Goal: Task Accomplishment & Management: Use online tool/utility

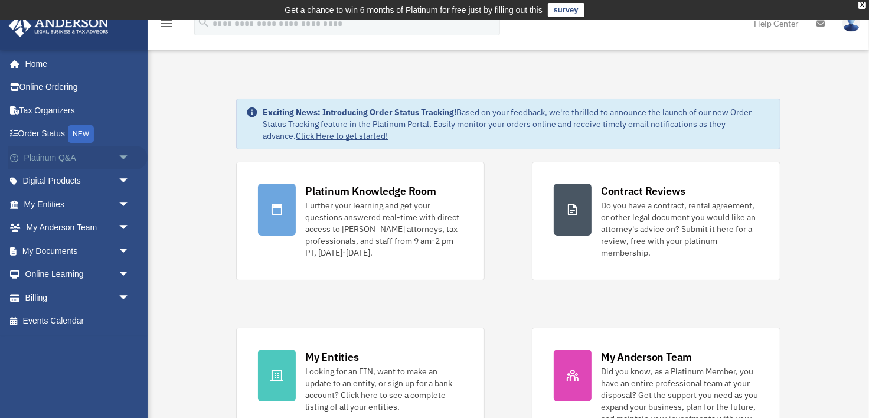
click at [120, 162] on span "arrow_drop_down" at bounding box center [130, 158] width 24 height 24
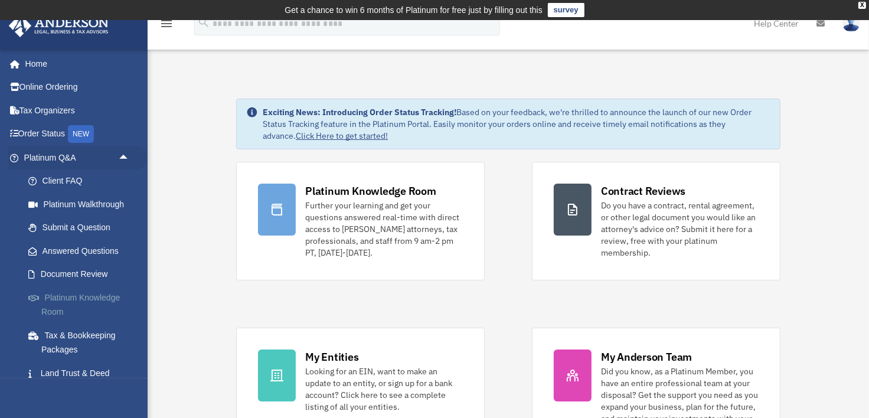
click at [79, 301] on link "Platinum Knowledge Room" at bounding box center [82, 305] width 131 height 38
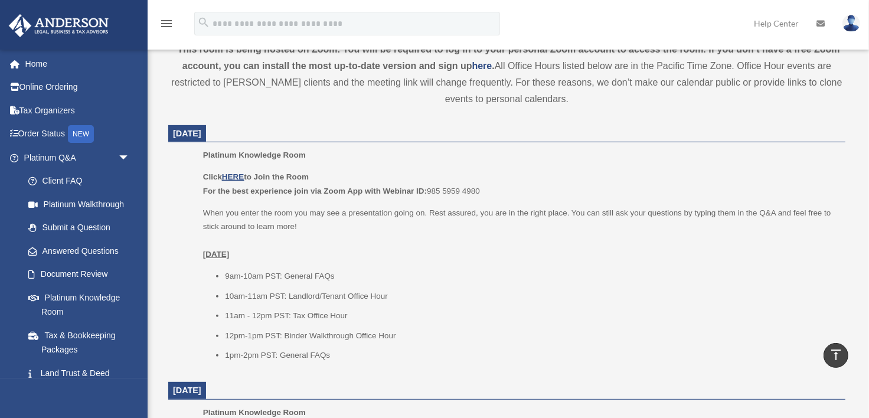
scroll to position [427, 0]
click at [235, 172] on u "HERE" at bounding box center [233, 175] width 22 height 9
click at [234, 174] on u "HERE" at bounding box center [233, 175] width 22 height 9
click at [234, 175] on u "HERE" at bounding box center [233, 175] width 22 height 9
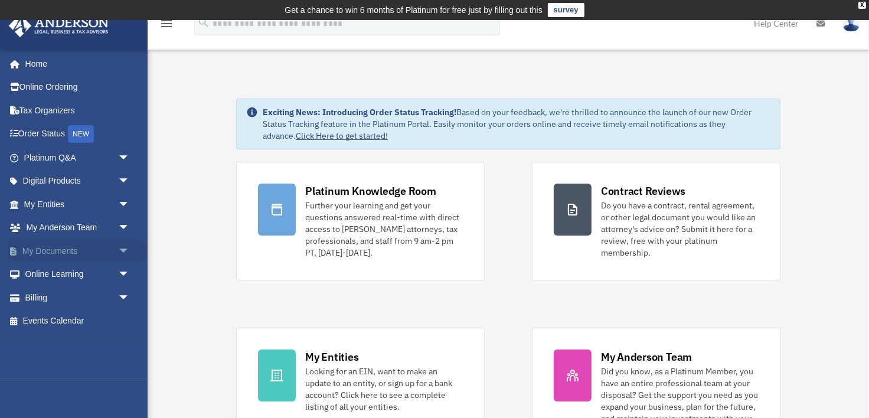
click at [120, 253] on span "arrow_drop_down" at bounding box center [130, 251] width 24 height 24
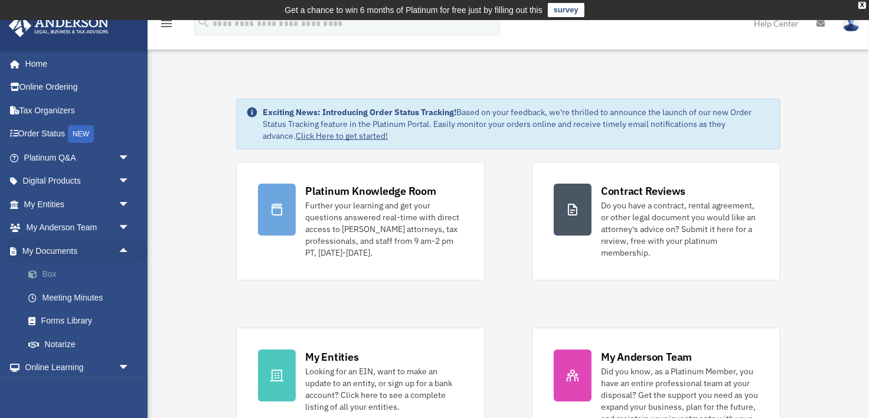
click at [43, 273] on link "Box" at bounding box center [82, 275] width 131 height 24
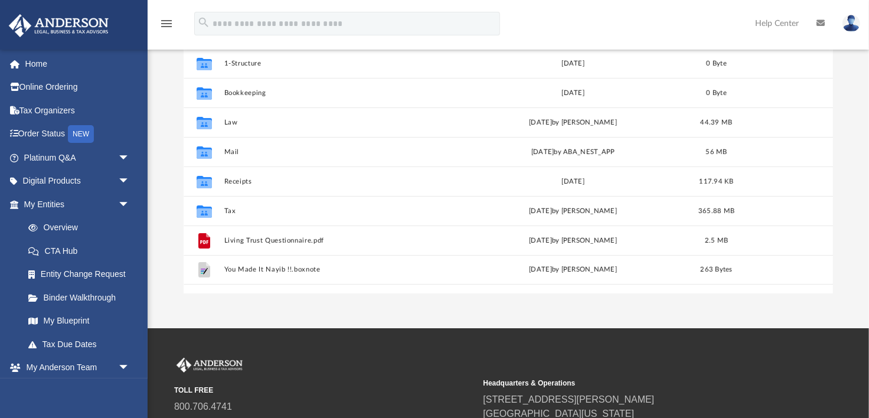
scroll to position [177, 0]
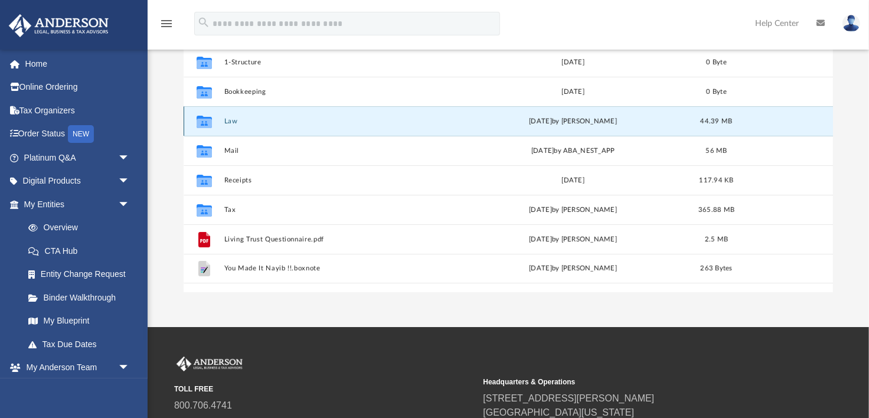
click at [233, 117] on button "Law" at bounding box center [338, 121] width 229 height 8
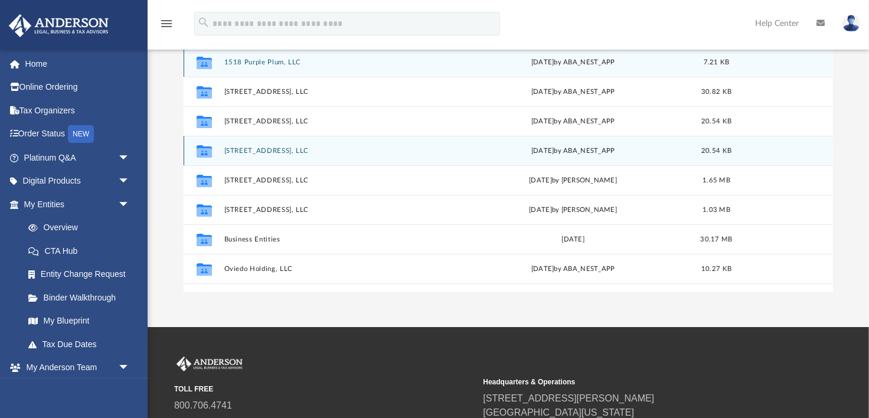
scroll to position [149, 0]
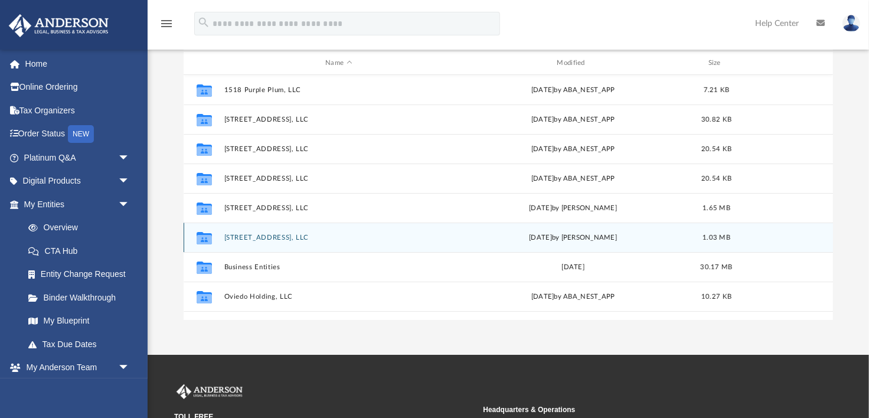
click at [279, 237] on button "[STREET_ADDRESS], LLC" at bounding box center [338, 238] width 229 height 8
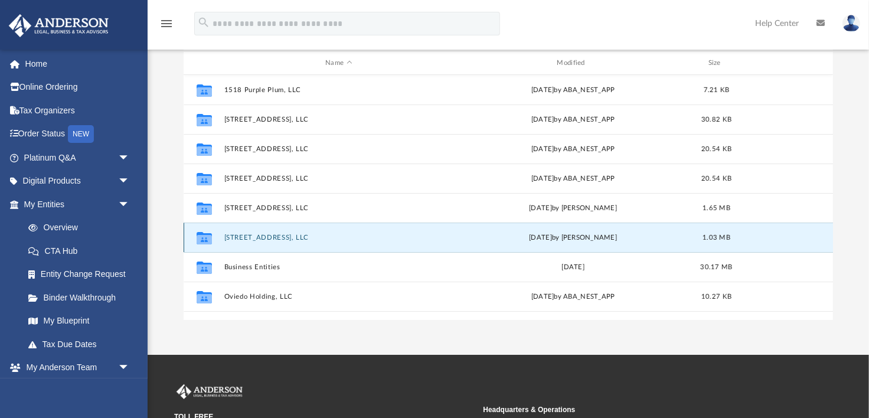
click at [279, 237] on button "986 Lagrange Ave, LLC" at bounding box center [338, 238] width 229 height 8
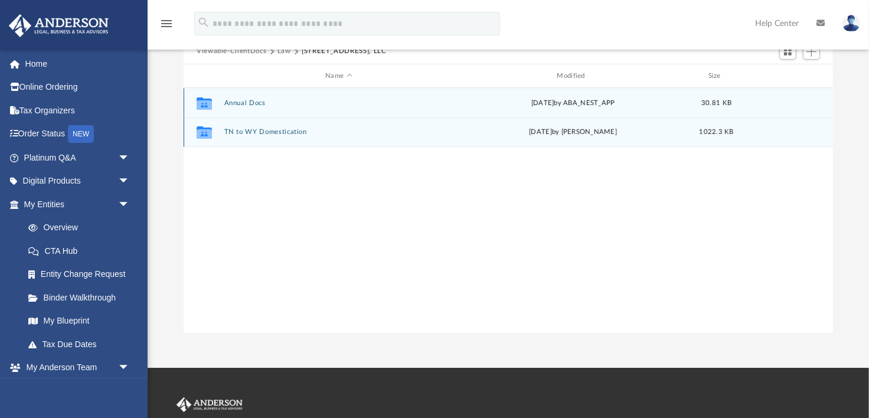
scroll to position [132, 0]
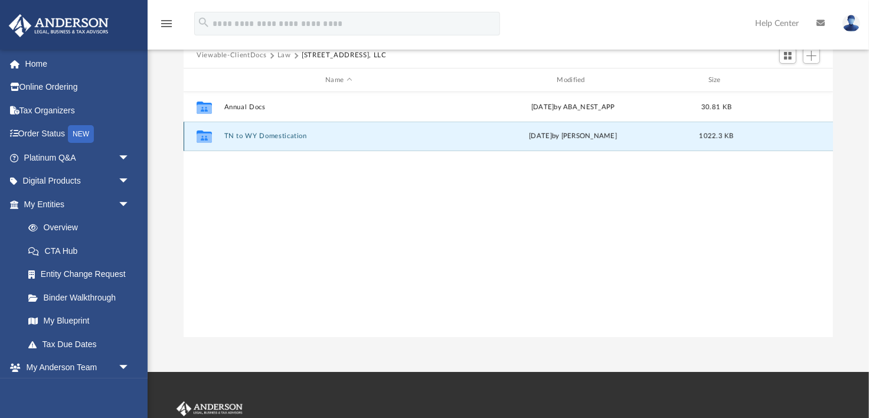
click at [277, 138] on button "TN to WY Domestication" at bounding box center [338, 137] width 229 height 8
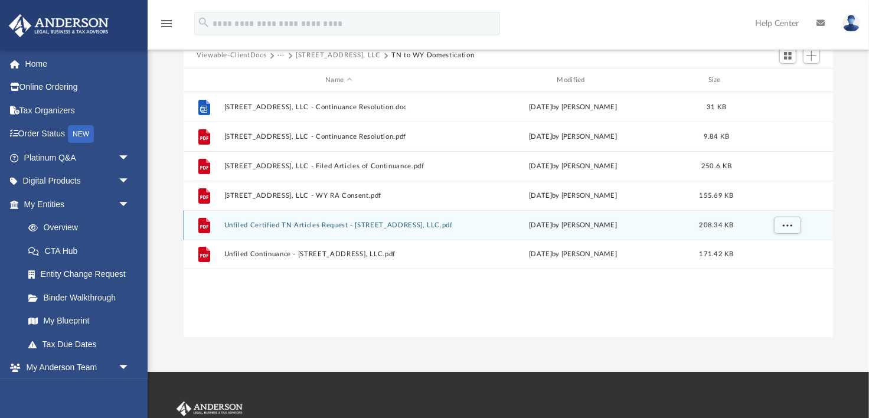
click at [325, 224] on button "Unfiled Certified TN Articles Request - 986 Lagrange Ave, LLC.pdf" at bounding box center [338, 225] width 229 height 8
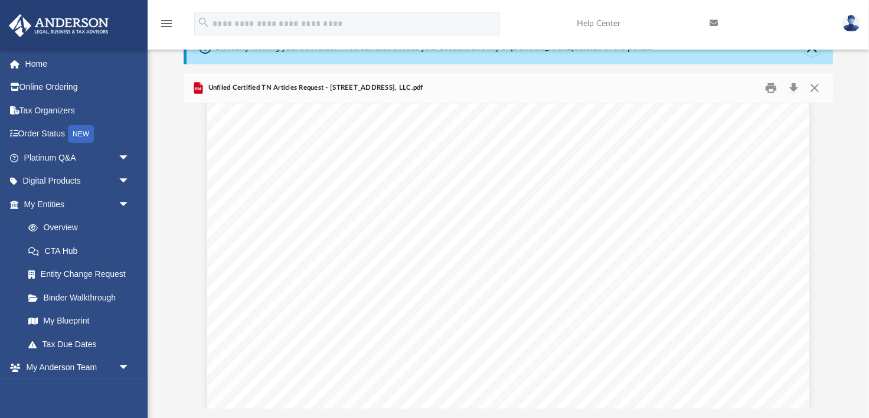
scroll to position [0, 0]
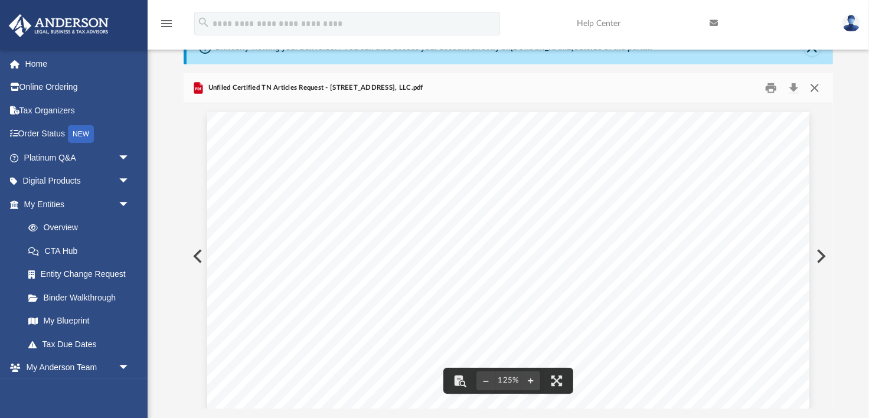
click at [814, 89] on button "Close" at bounding box center [814, 88] width 21 height 18
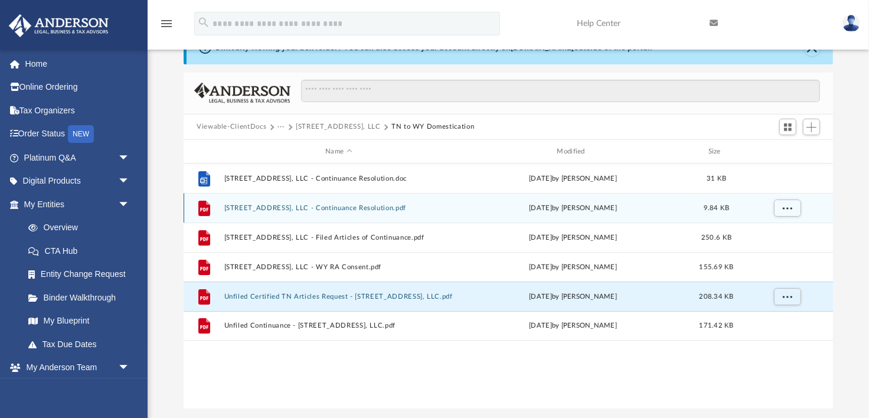
click at [361, 209] on button "986 Lagrange Ave, LLC - Continuance Resolution.pdf" at bounding box center [338, 208] width 229 height 8
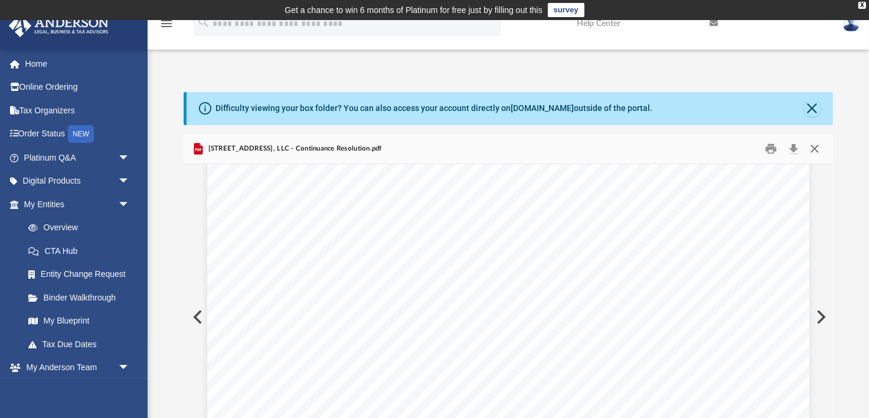
click at [815, 151] on button "Close" at bounding box center [814, 148] width 21 height 18
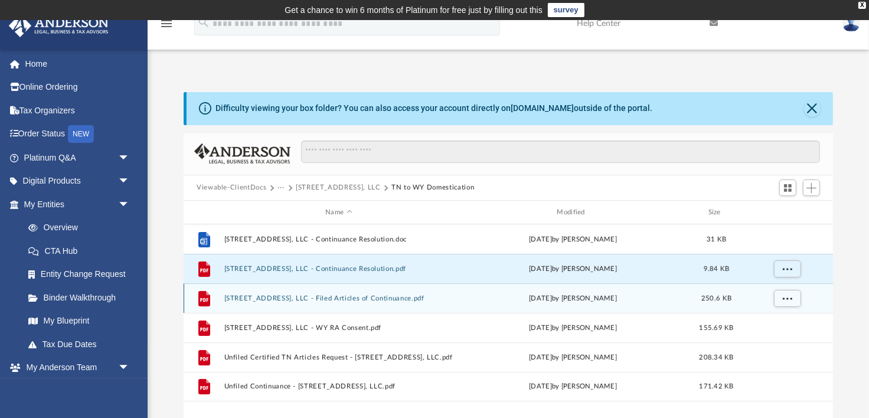
click at [400, 297] on button "986 Lagrange Ave, LLC - Filed Articles of Continuance.pdf" at bounding box center [338, 299] width 229 height 8
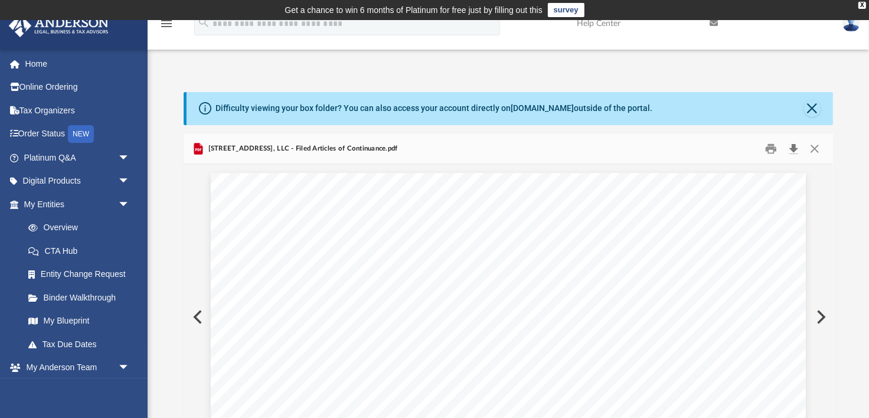
click at [792, 147] on button "Download" at bounding box center [793, 148] width 21 height 18
click at [815, 148] on button "Close" at bounding box center [814, 148] width 21 height 18
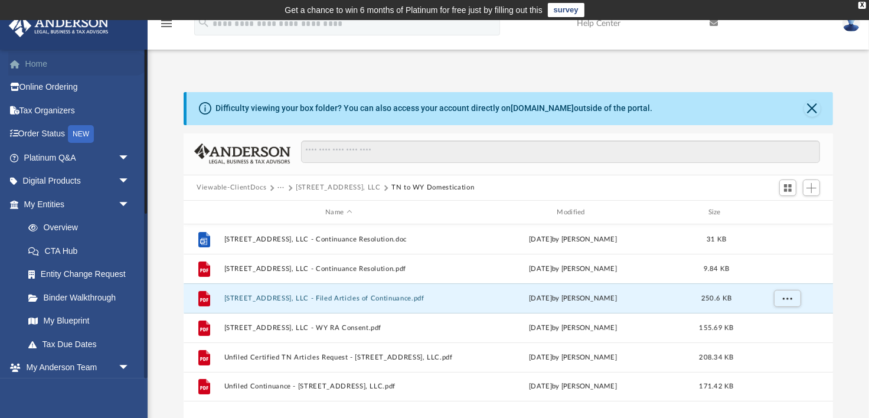
click at [34, 61] on link "Home" at bounding box center [77, 64] width 139 height 24
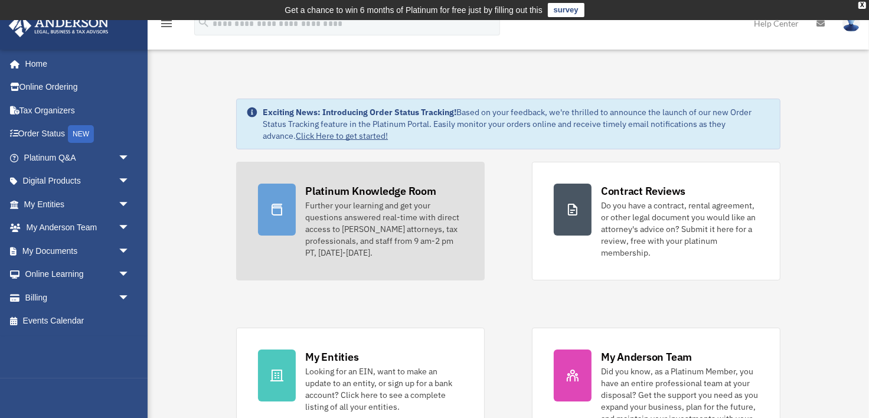
click at [350, 194] on div "Platinum Knowledge Room" at bounding box center [370, 191] width 131 height 15
click at [327, 218] on div "Further your learning and get your questions answered real-time with direct acc…" at bounding box center [384, 229] width 158 height 59
click at [332, 187] on div "Platinum Knowledge Room" at bounding box center [370, 191] width 131 height 15
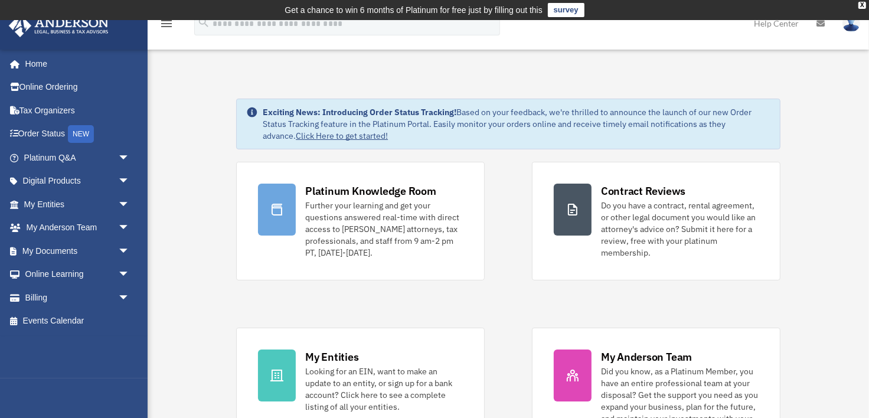
click at [434, 304] on div "Platinum Knowledge Room Further your learning and get your questions answered r…" at bounding box center [508, 310] width 544 height 296
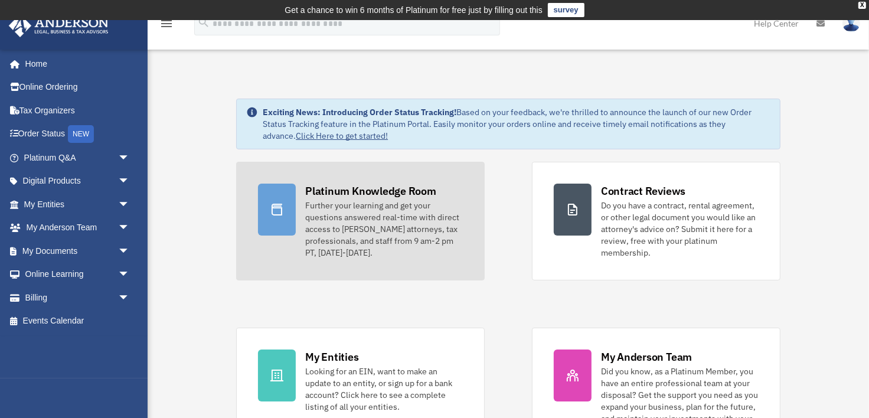
click at [405, 193] on div "Platinum Knowledge Room" at bounding box center [370, 191] width 131 height 15
click at [420, 190] on div "Platinum Knowledge Room" at bounding box center [370, 191] width 131 height 15
click at [400, 202] on div "Further your learning and get your questions answered real-time with direct acc…" at bounding box center [384, 229] width 158 height 59
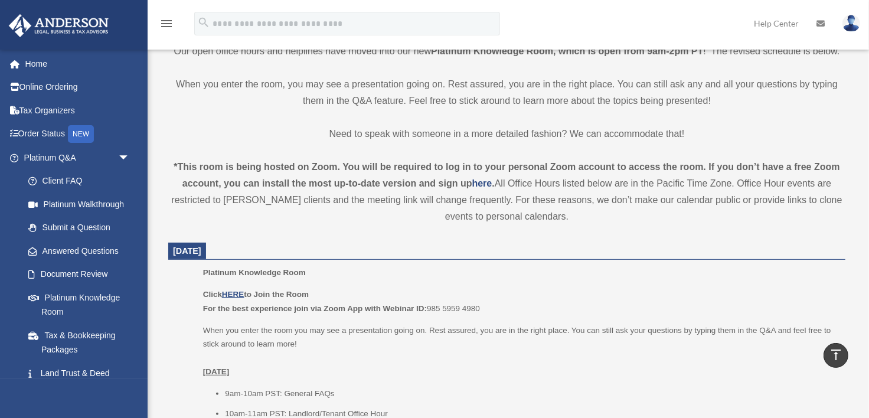
scroll to position [326, 0]
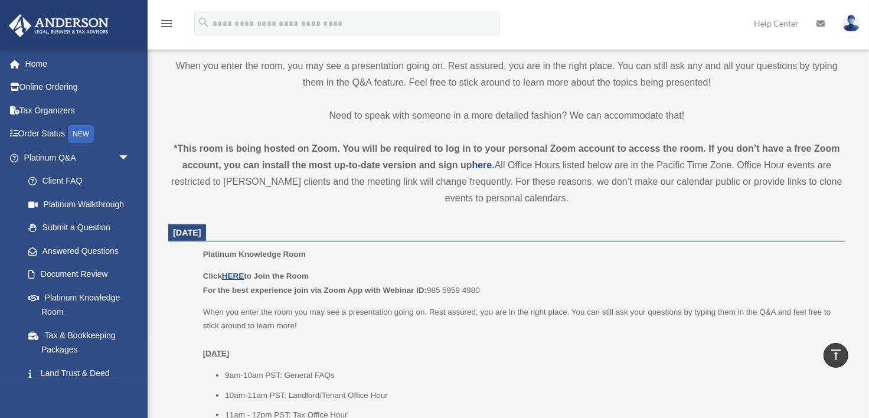
click at [233, 278] on u "HERE" at bounding box center [233, 276] width 22 height 9
click at [30, 64] on link "Home" at bounding box center [77, 64] width 139 height 24
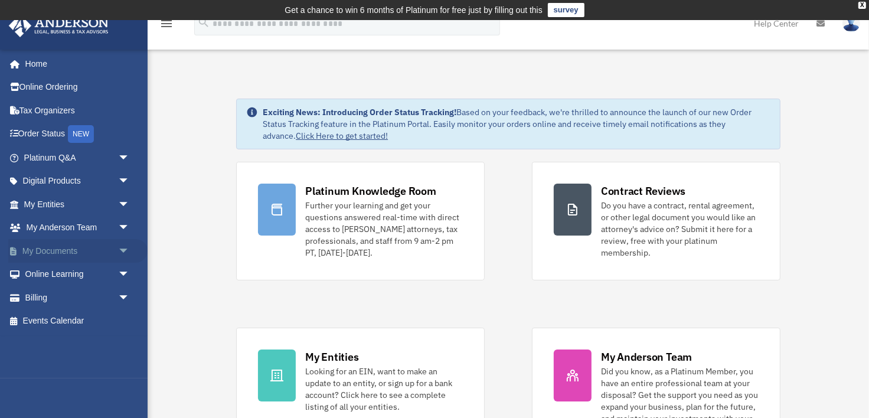
click at [121, 251] on span "arrow_drop_down" at bounding box center [130, 251] width 24 height 24
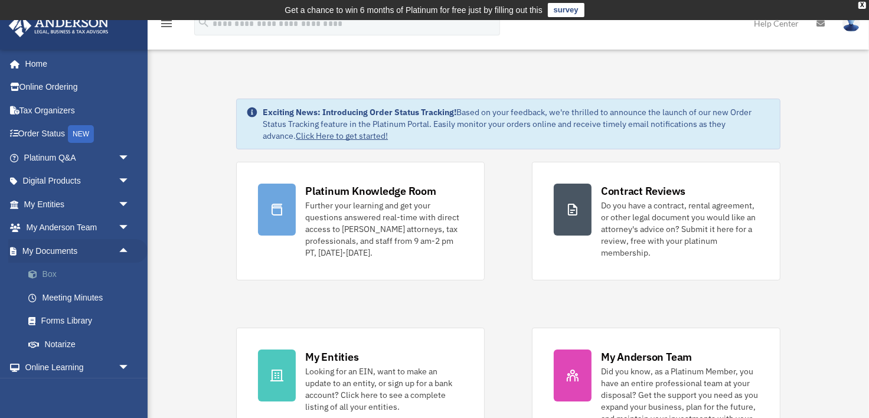
click at [51, 274] on link "Box" at bounding box center [82, 275] width 131 height 24
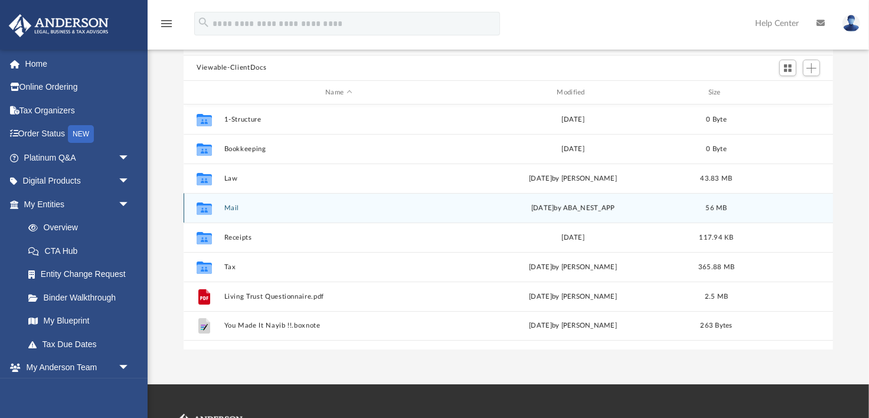
scroll to position [128, 0]
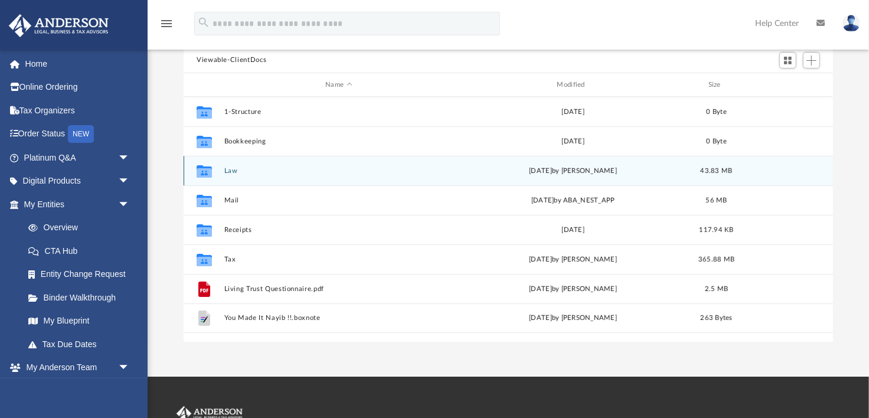
click at [272, 168] on button "Law" at bounding box center [338, 171] width 229 height 8
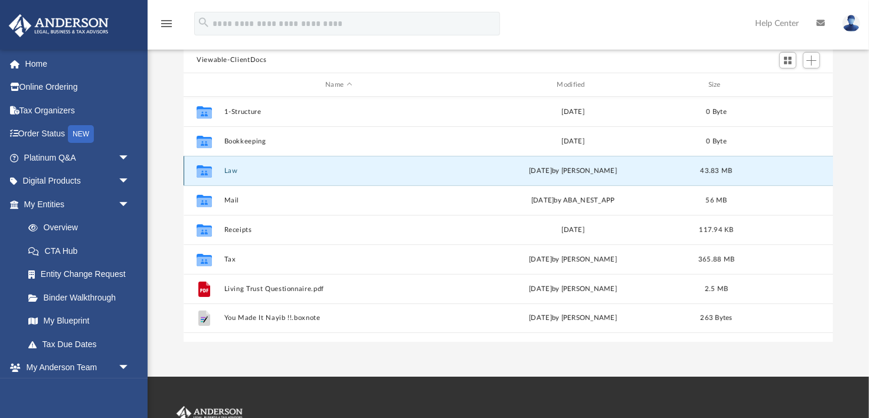
click at [272, 168] on button "Law" at bounding box center [338, 171] width 229 height 8
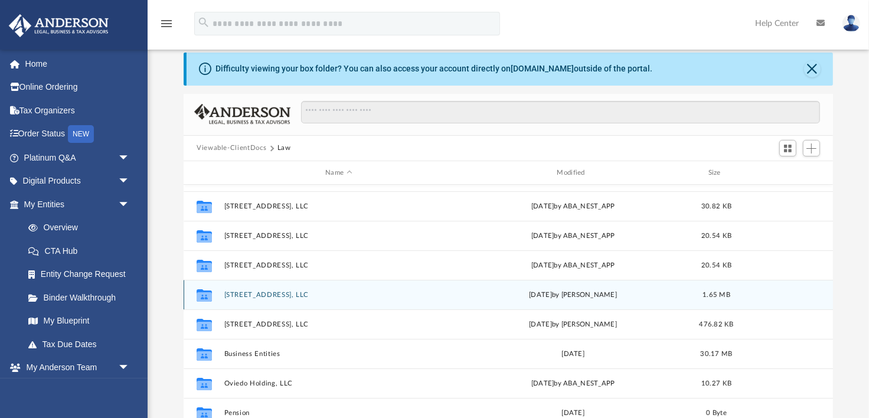
scroll to position [0, 0]
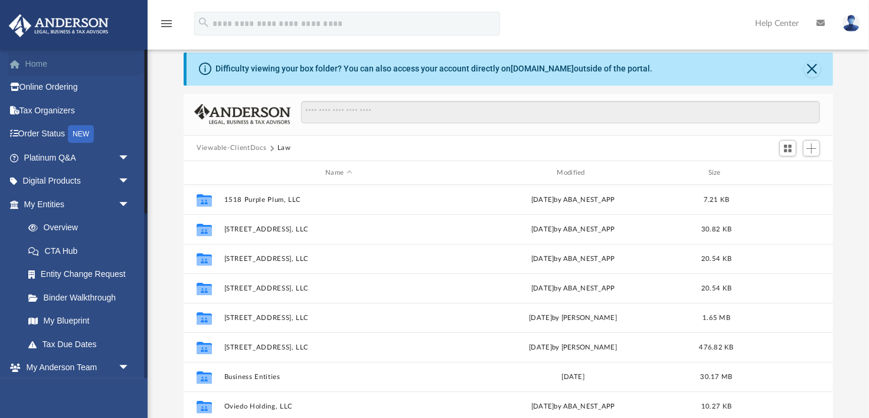
click at [27, 65] on link "Home" at bounding box center [77, 64] width 139 height 24
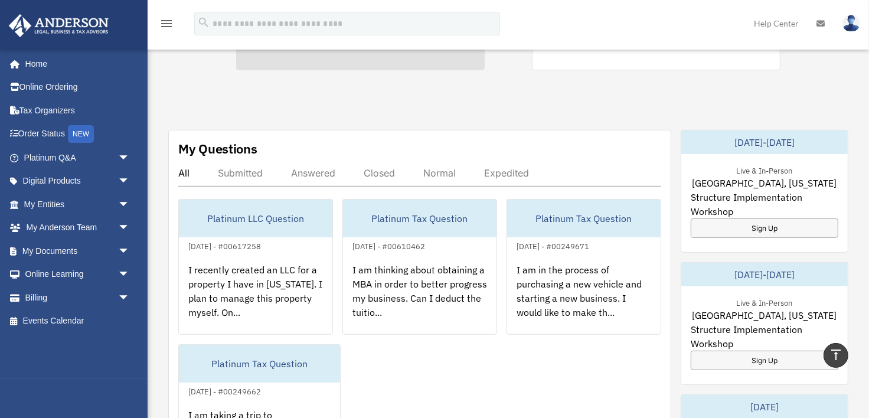
scroll to position [399, 0]
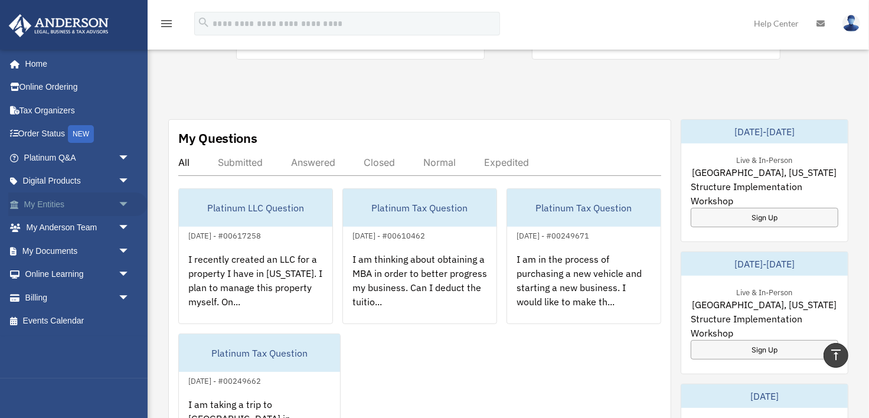
click at [89, 201] on link "My Entities arrow_drop_down" at bounding box center [77, 204] width 139 height 24
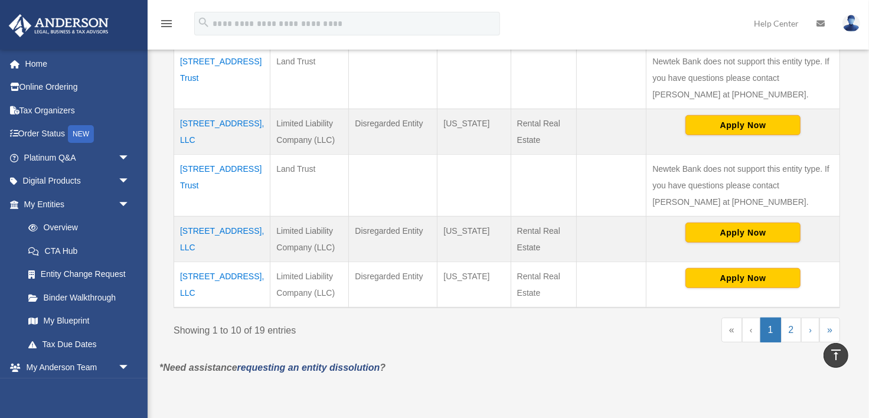
scroll to position [583, 0]
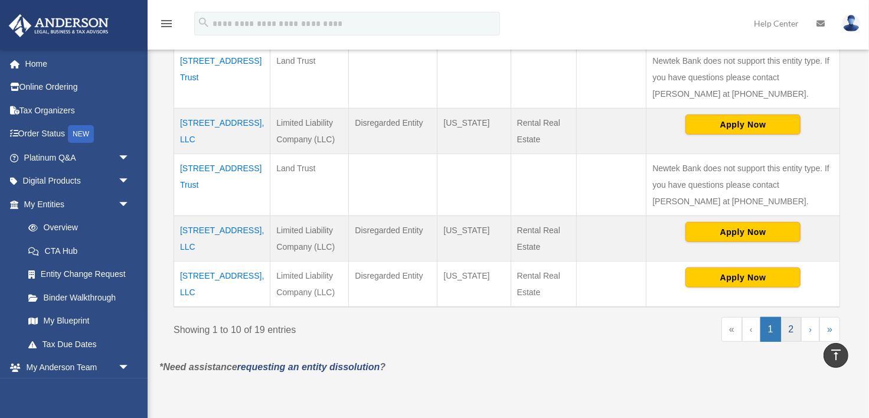
click at [792, 331] on link "2" at bounding box center [791, 329] width 21 height 25
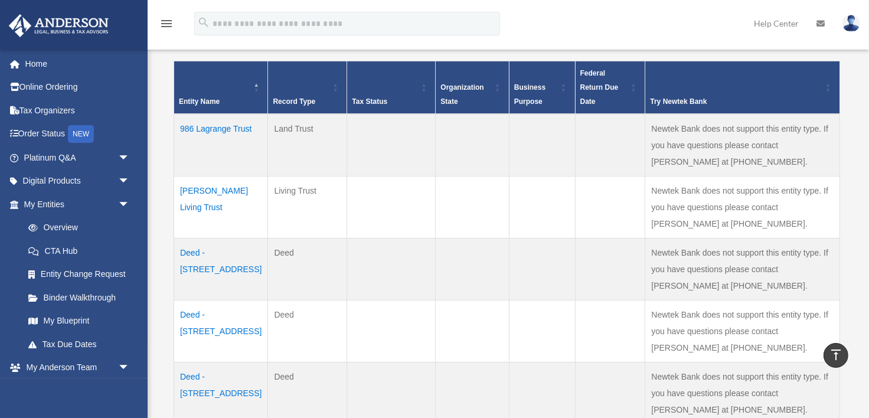
scroll to position [250, 0]
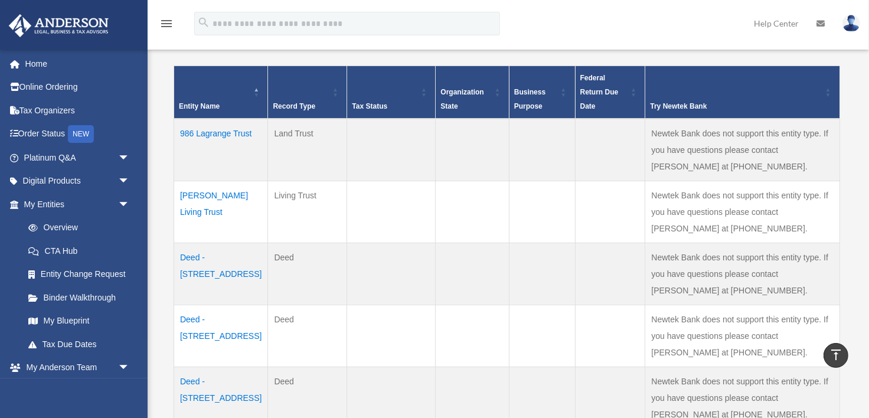
click at [199, 130] on td "986 Lagrange Trust" at bounding box center [221, 150] width 94 height 63
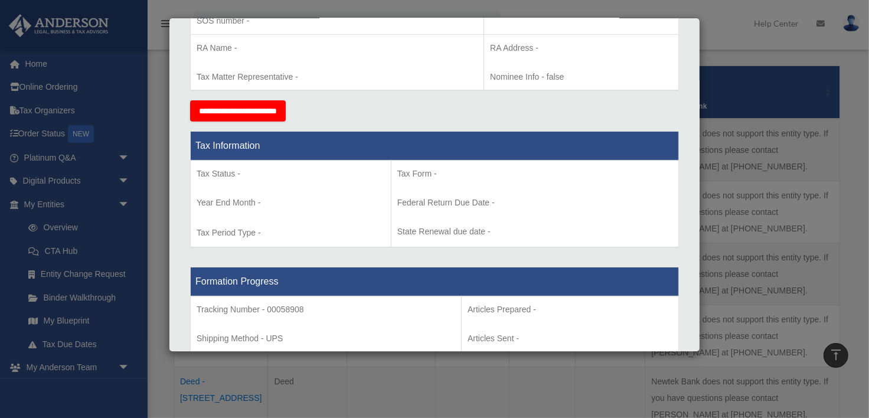
scroll to position [0, 0]
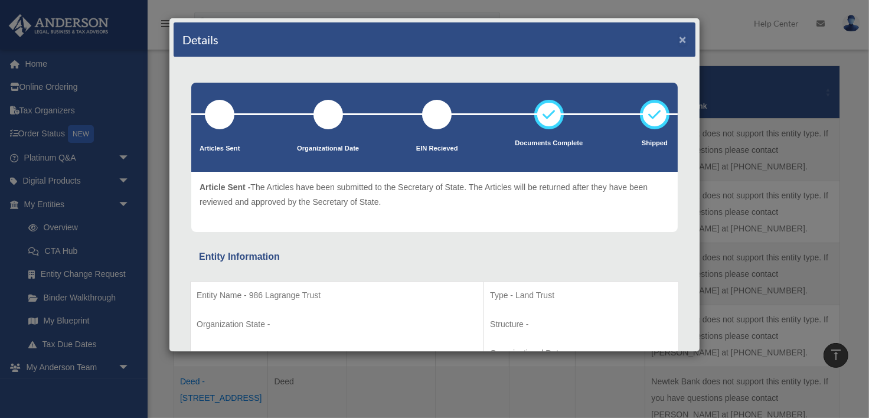
click at [683, 40] on button "×" at bounding box center [683, 39] width 8 height 12
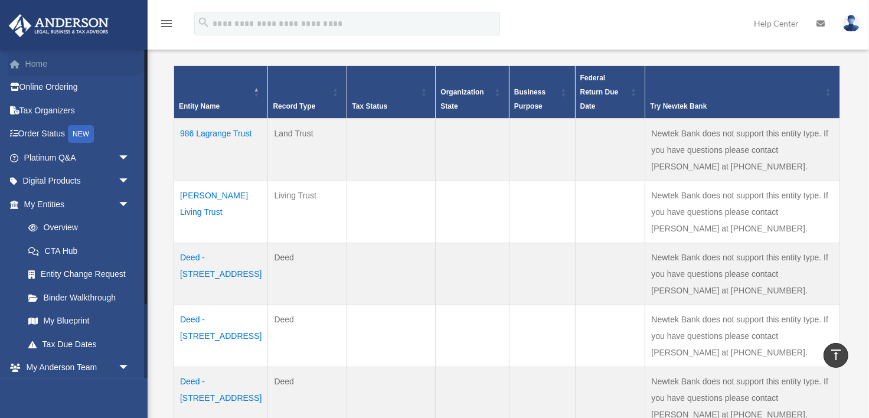
click at [26, 66] on link "Home" at bounding box center [77, 64] width 139 height 24
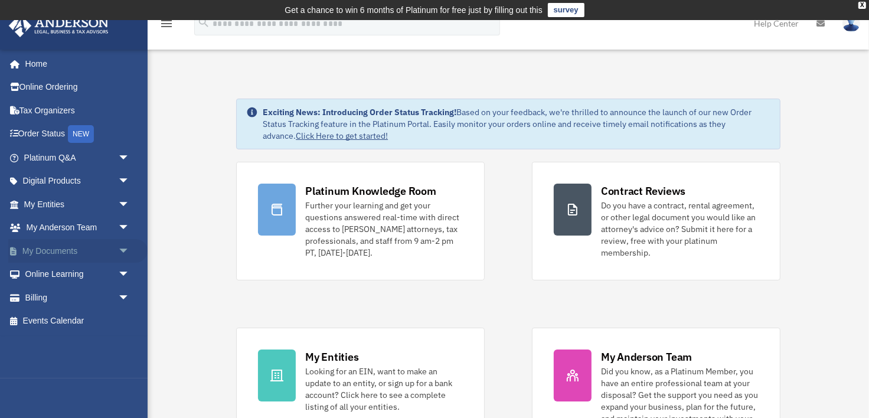
click at [122, 249] on span "arrow_drop_down" at bounding box center [130, 251] width 24 height 24
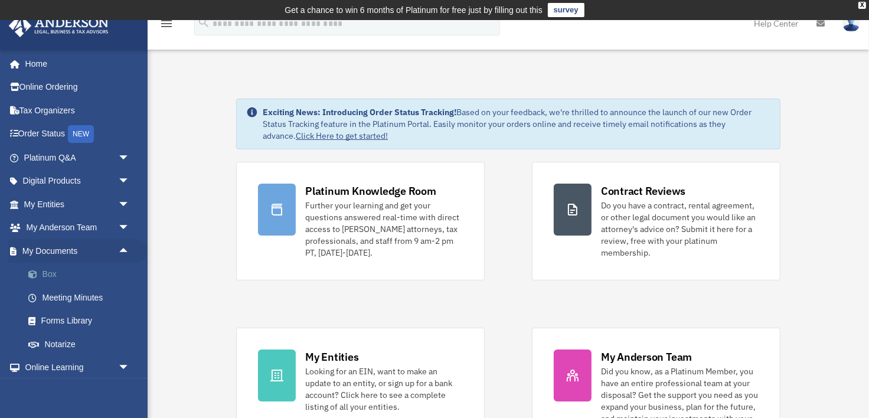
click at [46, 277] on link "Box" at bounding box center [82, 275] width 131 height 24
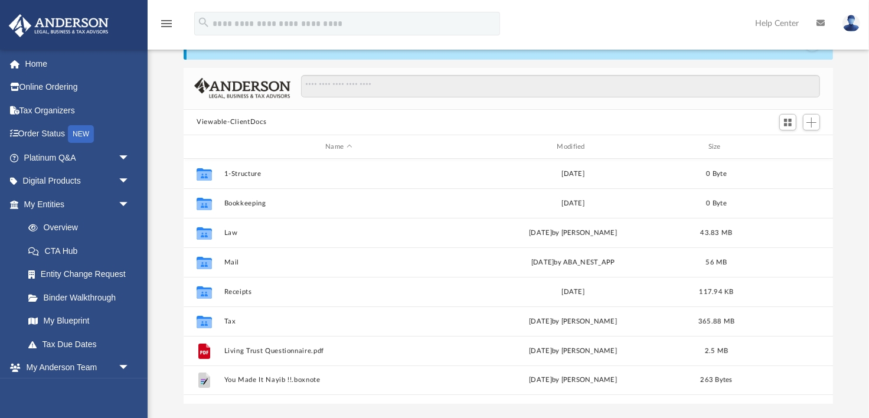
scroll to position [80, 0]
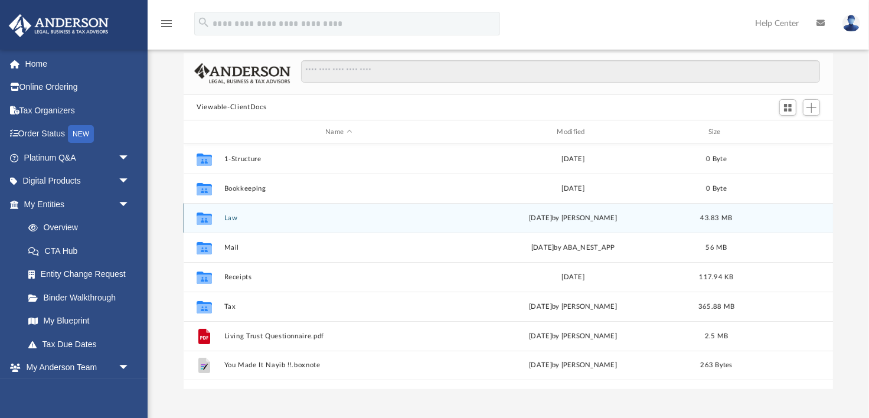
click at [204, 217] on icon "grid" at bounding box center [204, 220] width 15 height 9
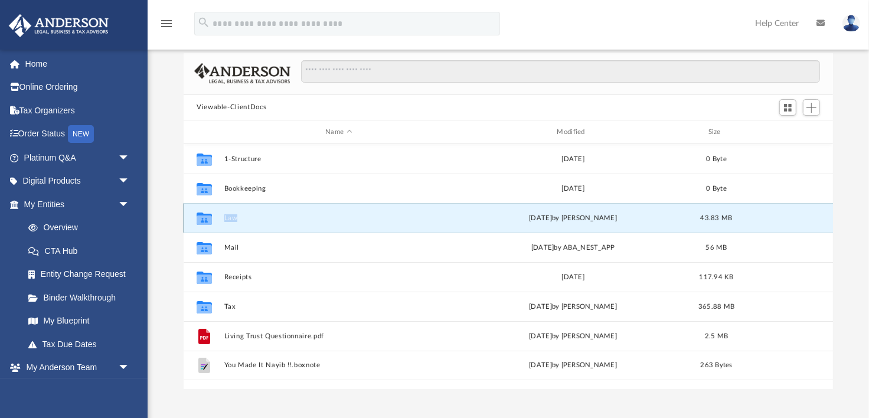
click at [204, 217] on icon "grid" at bounding box center [204, 220] width 15 height 9
click at [223, 219] on div "Collaborated Folder Law [DATE] by [PERSON_NAME] 43.83 MB" at bounding box center [508, 218] width 649 height 30
click at [197, 216] on icon "grid" at bounding box center [204, 220] width 15 height 9
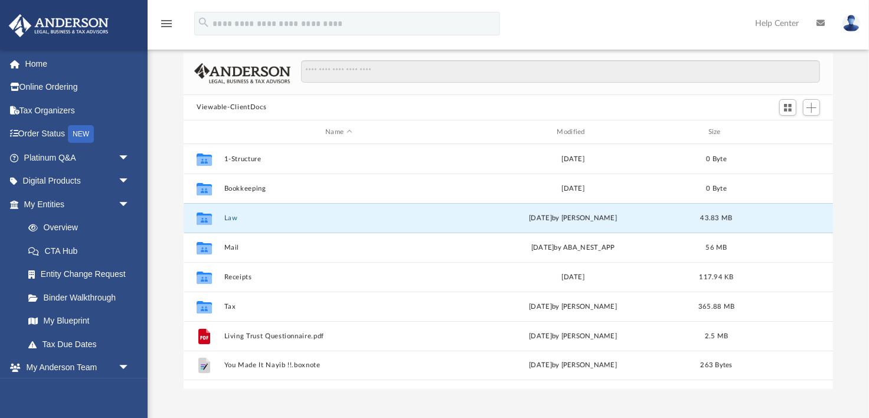
click at [169, 239] on div "Difficulty viewing your box folder? You can also access your account directly o…" at bounding box center [508, 200] width 721 height 377
click at [215, 217] on div "Collaborated Folder" at bounding box center [205, 218] width 30 height 19
click at [159, 284] on div "Difficulty viewing your box folder? You can also access your account directly o…" at bounding box center [508, 200] width 721 height 377
click at [277, 217] on button "Law" at bounding box center [338, 218] width 229 height 8
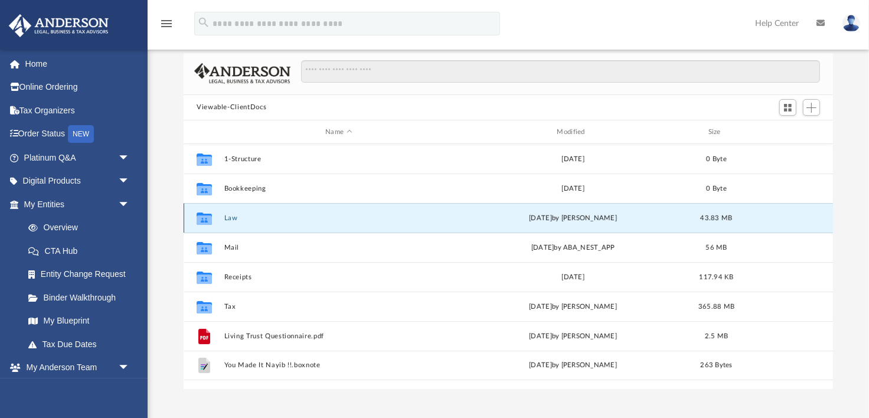
click at [277, 217] on button "Law" at bounding box center [338, 218] width 229 height 8
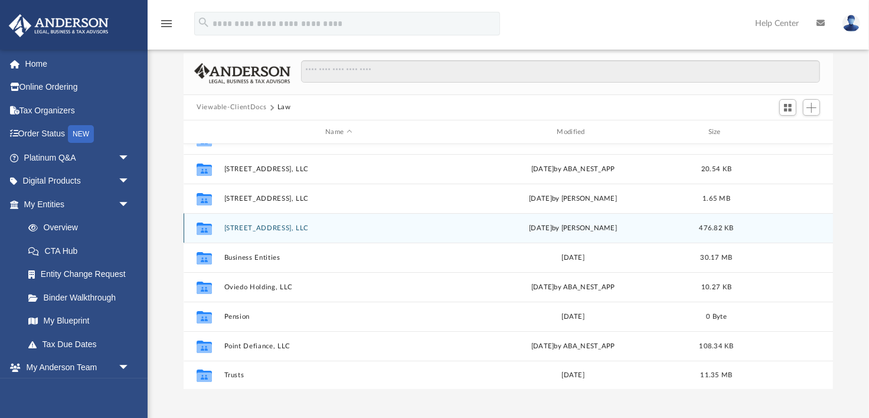
scroll to position [0, 0]
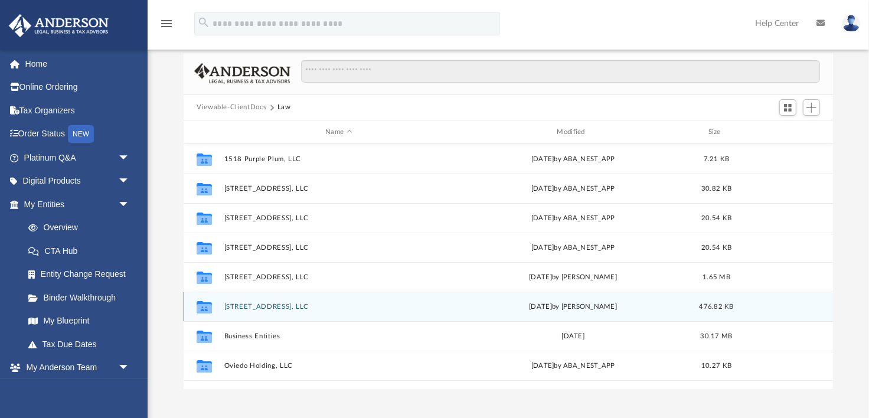
click at [264, 305] on button "[STREET_ADDRESS], LLC" at bounding box center [338, 307] width 229 height 8
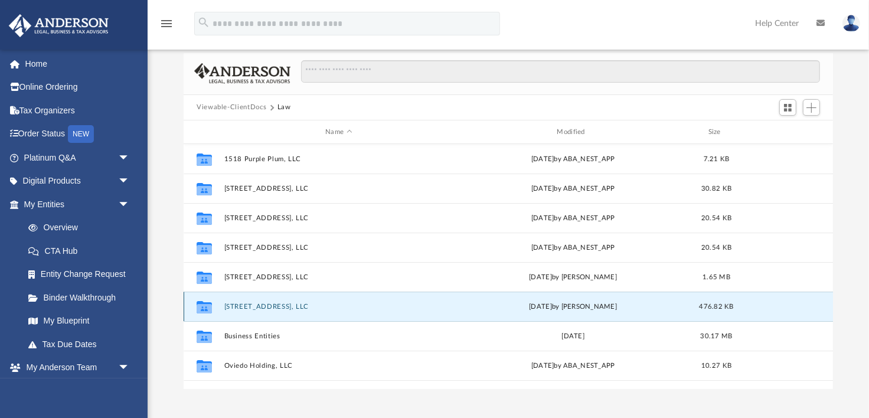
click at [264, 305] on button "[STREET_ADDRESS], LLC" at bounding box center [338, 307] width 229 height 8
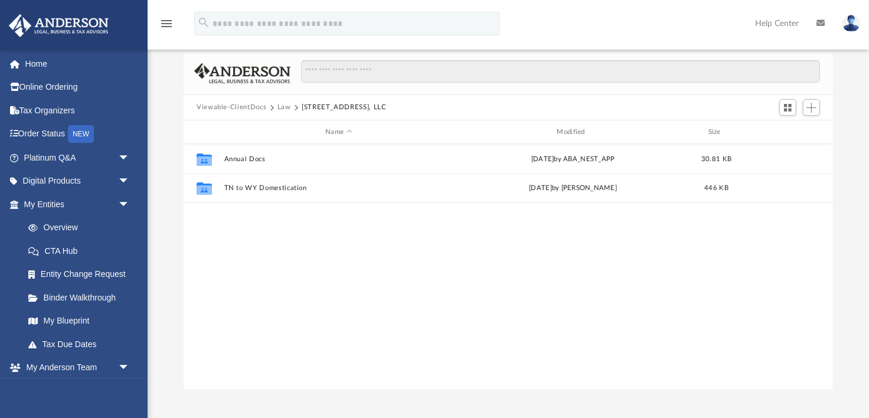
click at [284, 103] on button "Law" at bounding box center [284, 107] width 14 height 11
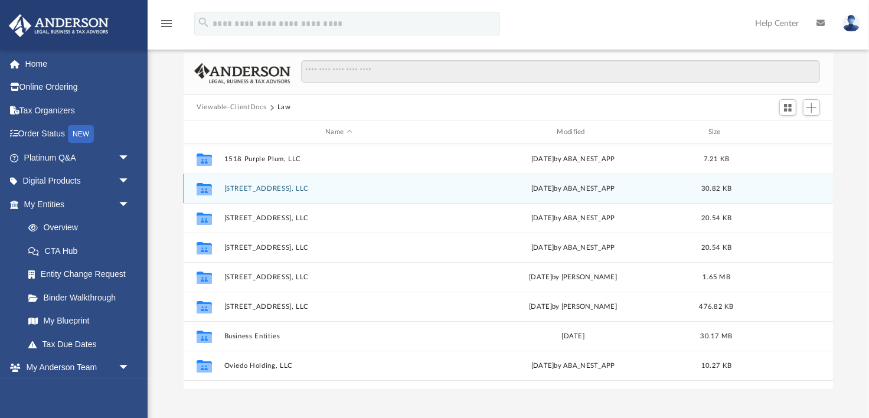
scroll to position [80, 0]
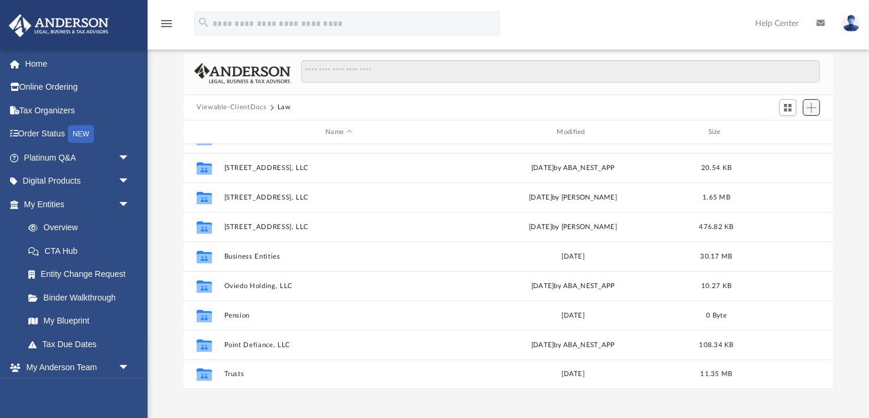
click at [812, 107] on span "Add" at bounding box center [812, 108] width 10 height 10
click at [792, 130] on li "Upload" at bounding box center [795, 130] width 38 height 12
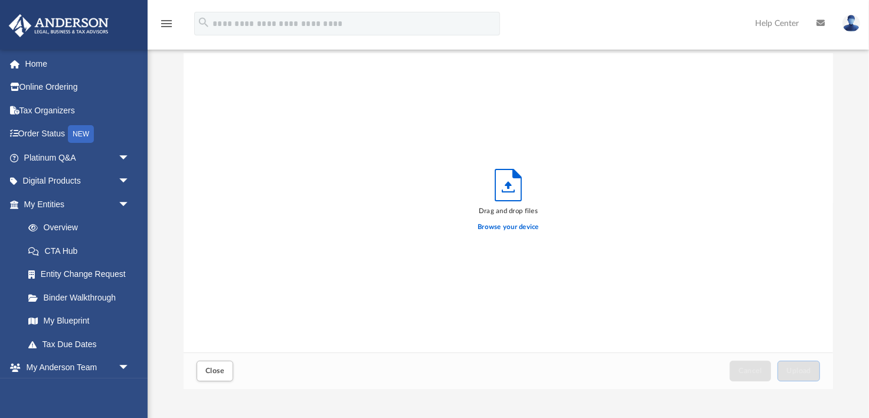
scroll to position [299, 649]
click at [490, 225] on label "Browse your device" at bounding box center [508, 227] width 61 height 11
click at [0, 0] on input "Browse your device" at bounding box center [0, 0] width 0 height 0
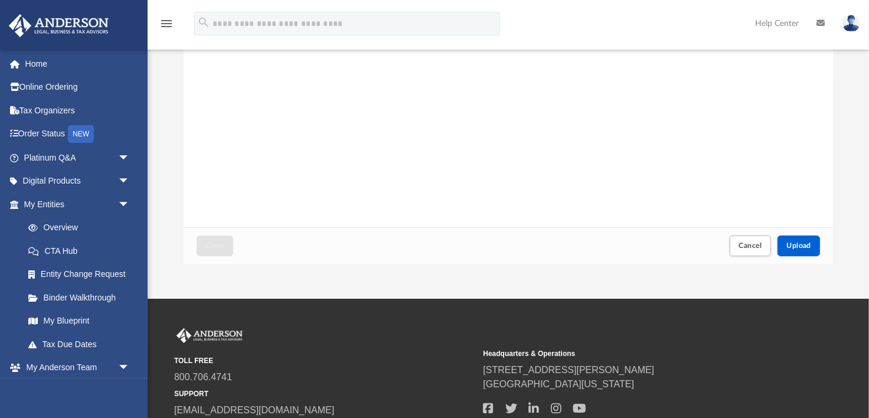
scroll to position [207, 0]
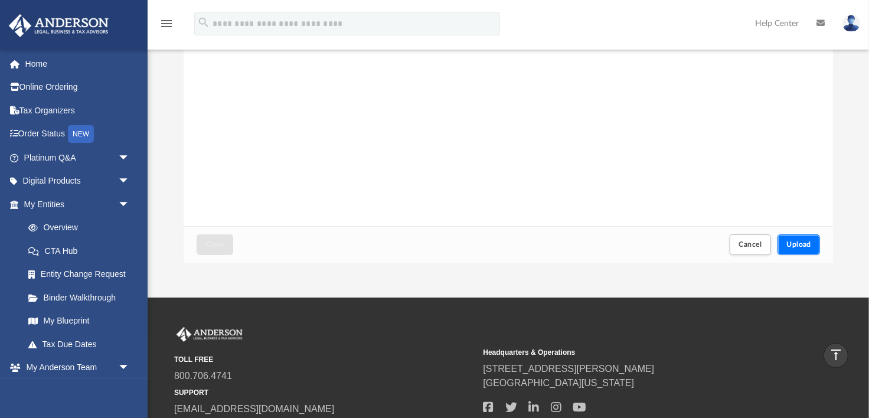
click at [792, 247] on span "Upload" at bounding box center [798, 244] width 25 height 7
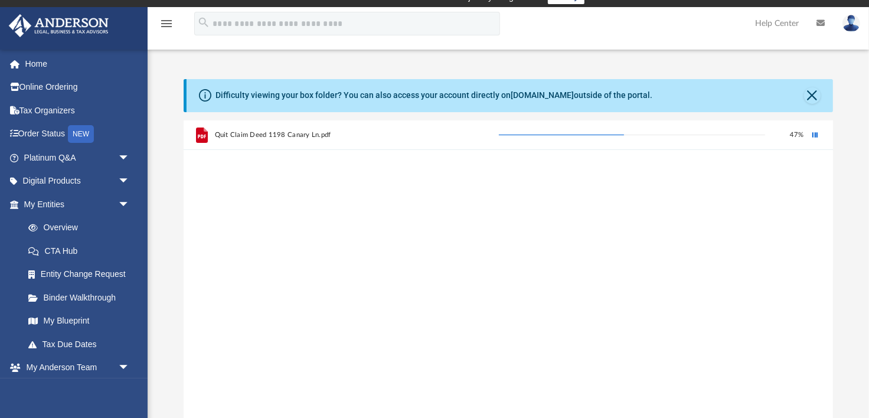
scroll to position [12, 0]
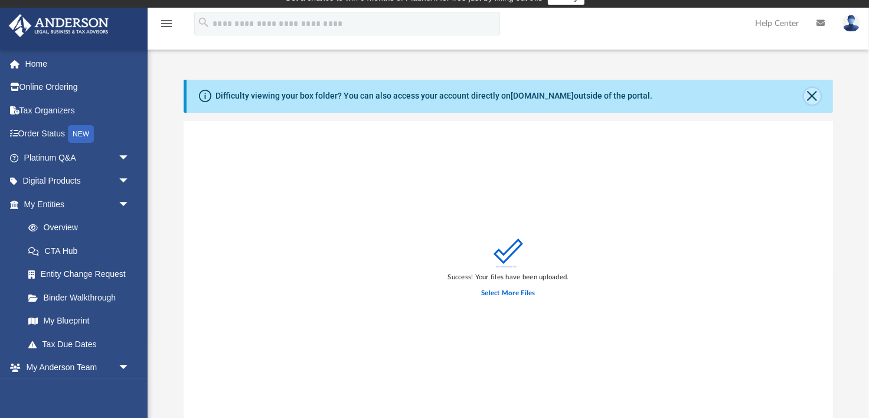
click at [812, 99] on button "Close" at bounding box center [812, 96] width 17 height 17
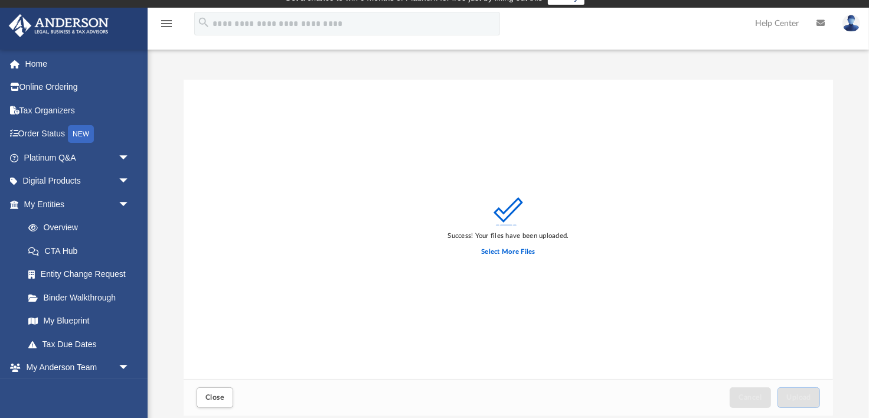
scroll to position [0, 0]
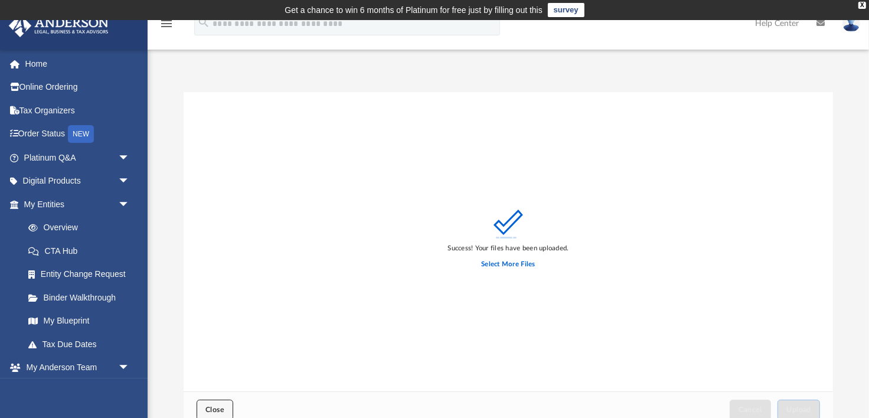
click at [218, 410] on span "Close" at bounding box center [214, 409] width 19 height 7
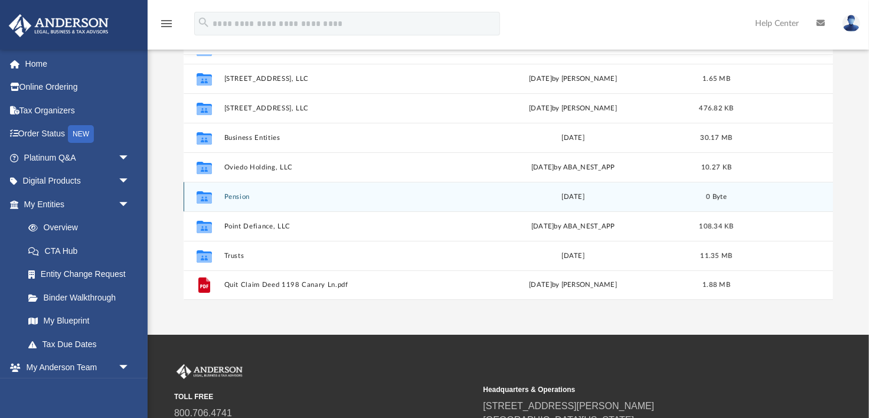
scroll to position [129, 0]
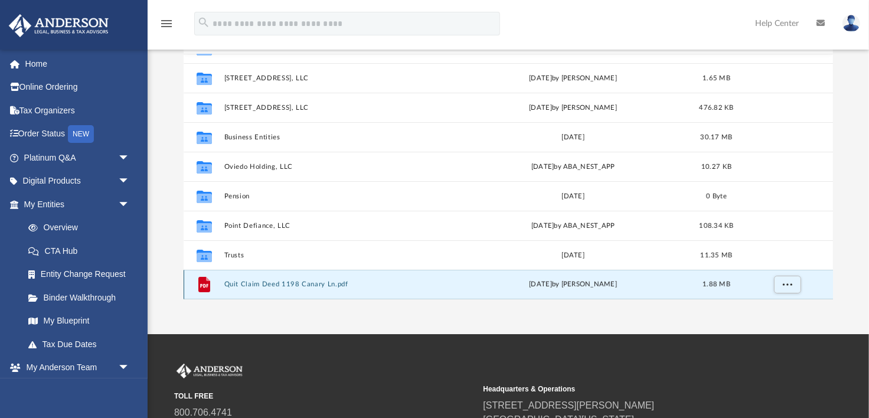
click at [289, 283] on button "Quit Claim Deed 1198 Canary Ln.pdf" at bounding box center [338, 285] width 229 height 8
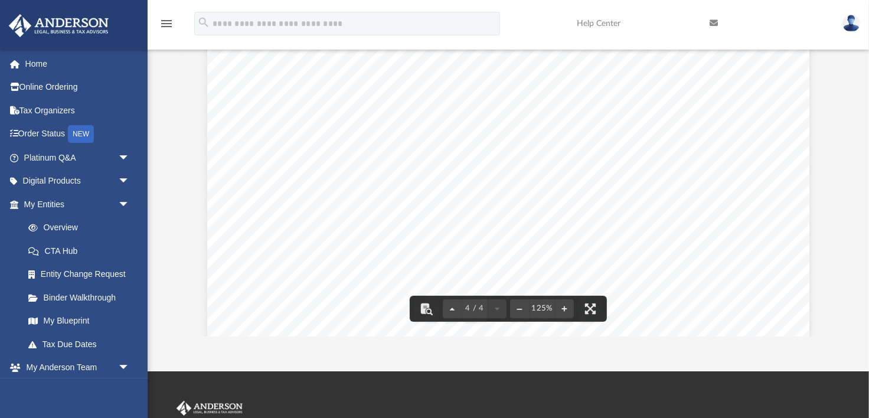
scroll to position [2782, 0]
